Goal: Task Accomplishment & Management: Manage account settings

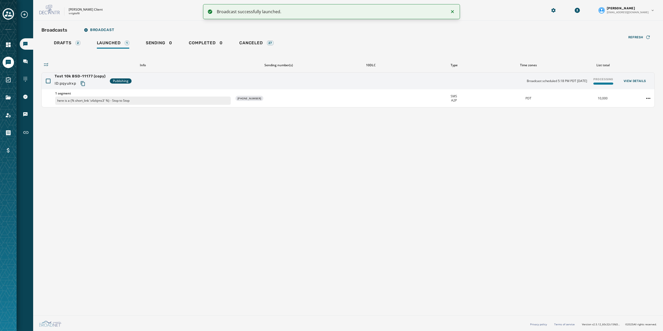
click at [134, 137] on div "Broadcasts Broadcast Drafts 2 Launched 1 Sending 0 Completed 0 Canceled 27 Refr…" at bounding box center [347, 167] width 629 height 293
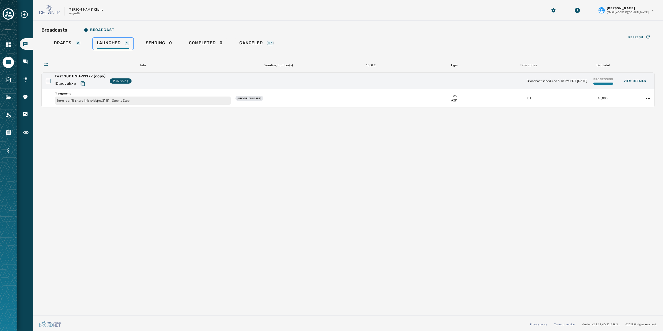
click at [112, 40] on link "Launched 1" at bounding box center [113, 44] width 41 height 12
drag, startPoint x: 85, startPoint y: 74, endPoint x: 224, endPoint y: 76, distance: 138.5
click at [85, 74] on span "Test 10k BSD-11177 (copy)" at bounding box center [80, 76] width 51 height 5
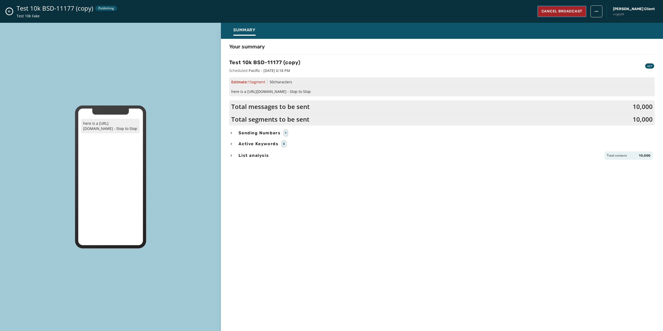
click at [582, 13] on span "Cancel Broadcast" at bounding box center [561, 11] width 41 height 5
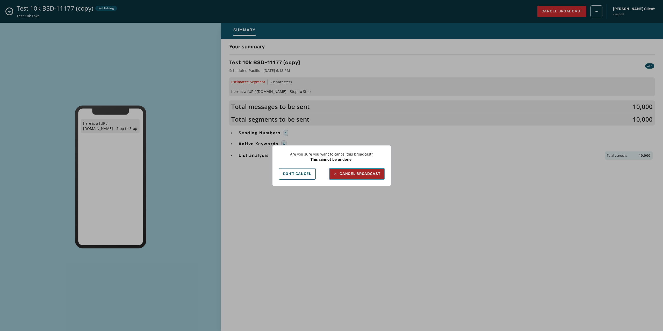
click at [363, 177] on button "Cancel Broadcast" at bounding box center [356, 173] width 55 height 11
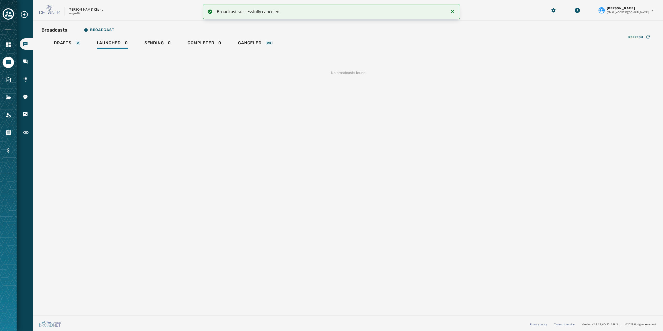
click at [111, 91] on div "Broadcasts Broadcast Drafts 2 Launched 0 Sending 0 Completed 0 Canceled 28 Refr…" at bounding box center [347, 167] width 629 height 293
click at [63, 42] on span "Drafts" at bounding box center [63, 42] width 18 height 5
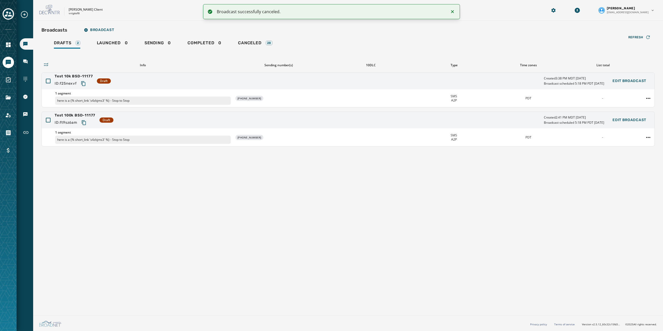
click at [206, 178] on div "Broadcasts Broadcast Drafts 2 Launched 0 Sending 0 Completed 0 Canceled 28 Refr…" at bounding box center [347, 167] width 629 height 293
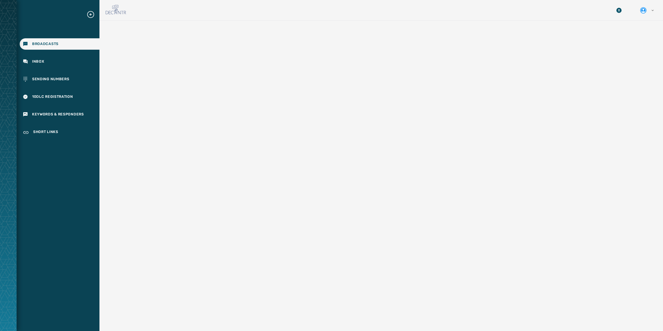
click at [88, 15] on icon "Expand sub nav menu" at bounding box center [90, 14] width 8 height 8
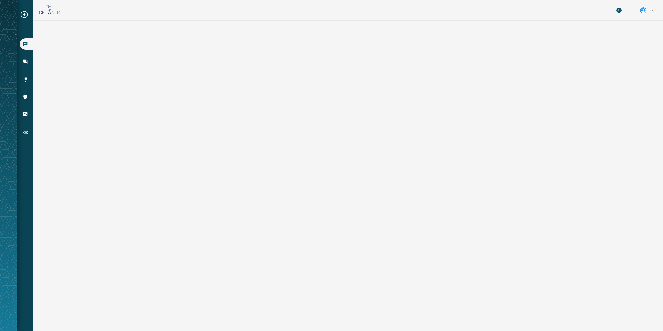
click at [48, 13] on icon at bounding box center [49, 10] width 21 height 10
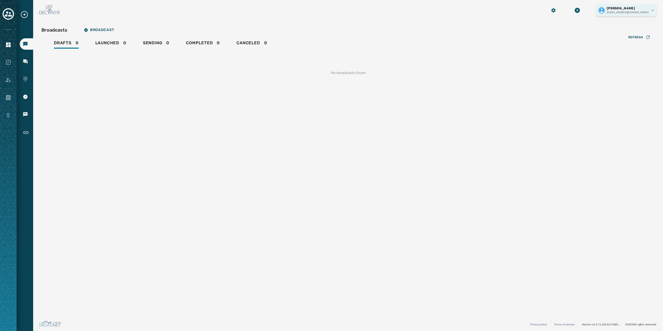
click at [636, 10] on html "Broadcasts Inbox Sending Numbers 10DLC Registration Keywords & Responders Short…" at bounding box center [331, 165] width 663 height 331
click at [618, 22] on div "Logout" at bounding box center [627, 20] width 58 height 8
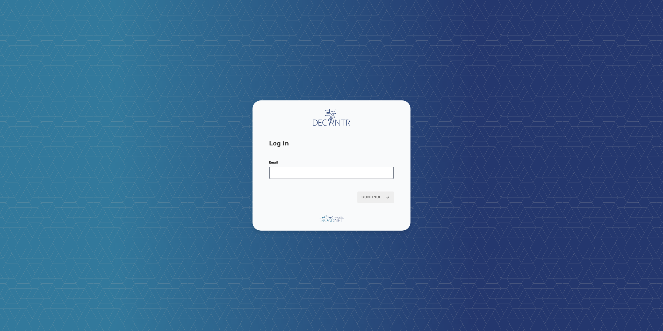
click at [292, 175] on input "Email" at bounding box center [331, 173] width 125 height 12
type input "**********"
click at [372, 195] on span "Continue" at bounding box center [375, 197] width 28 height 5
